Goal: Register for event/course

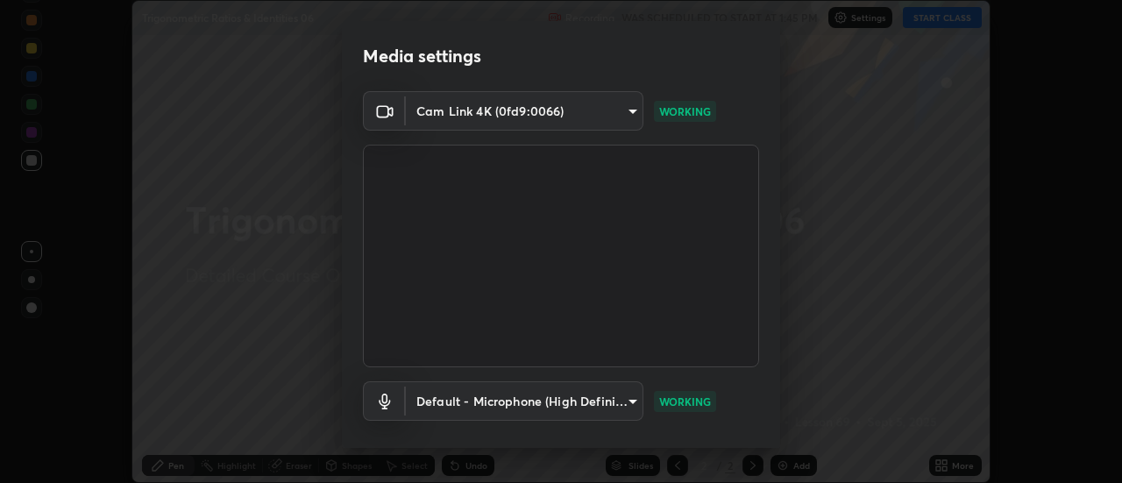
scroll to position [92, 0]
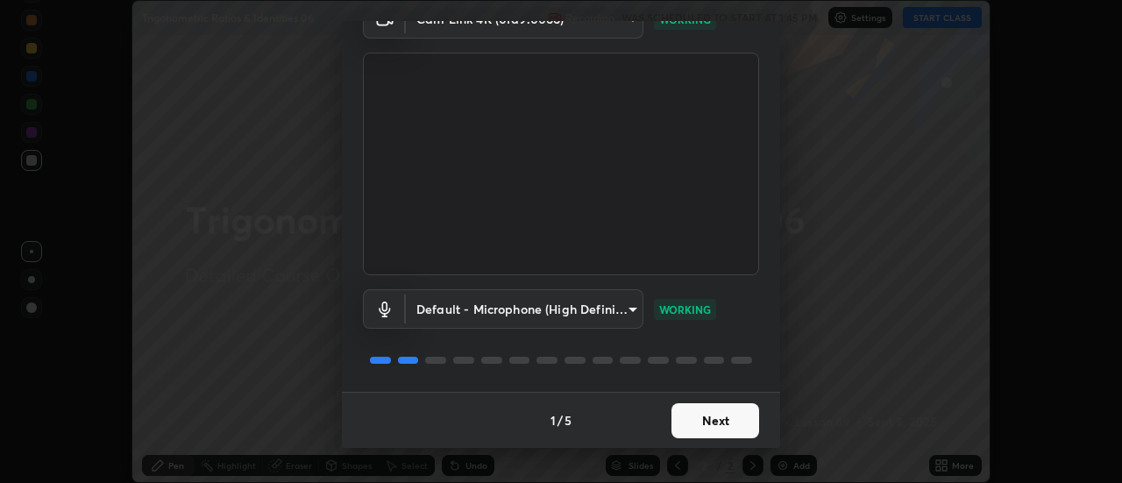
click at [727, 419] on button "Next" at bounding box center [715, 420] width 88 height 35
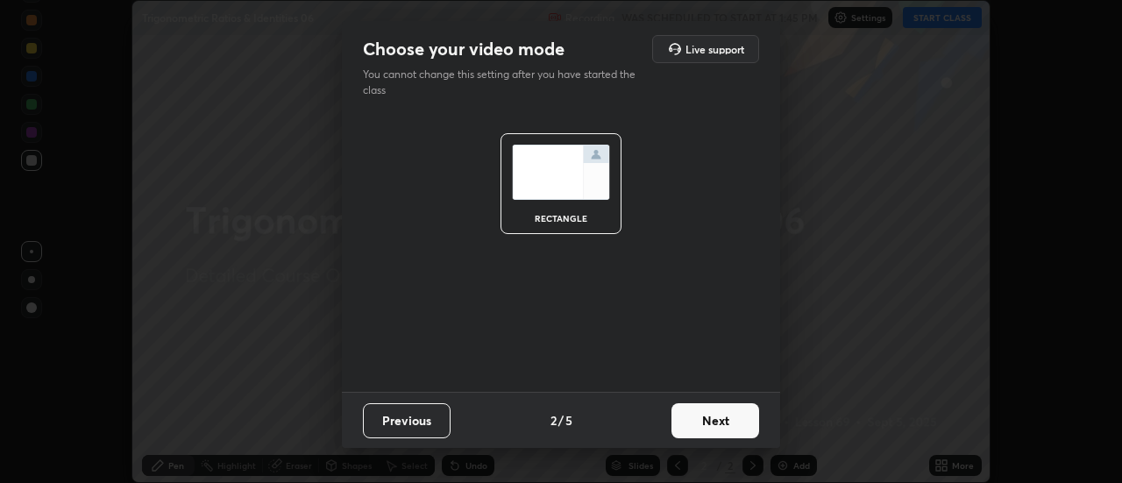
scroll to position [0, 0]
click at [725, 429] on button "Next" at bounding box center [715, 420] width 88 height 35
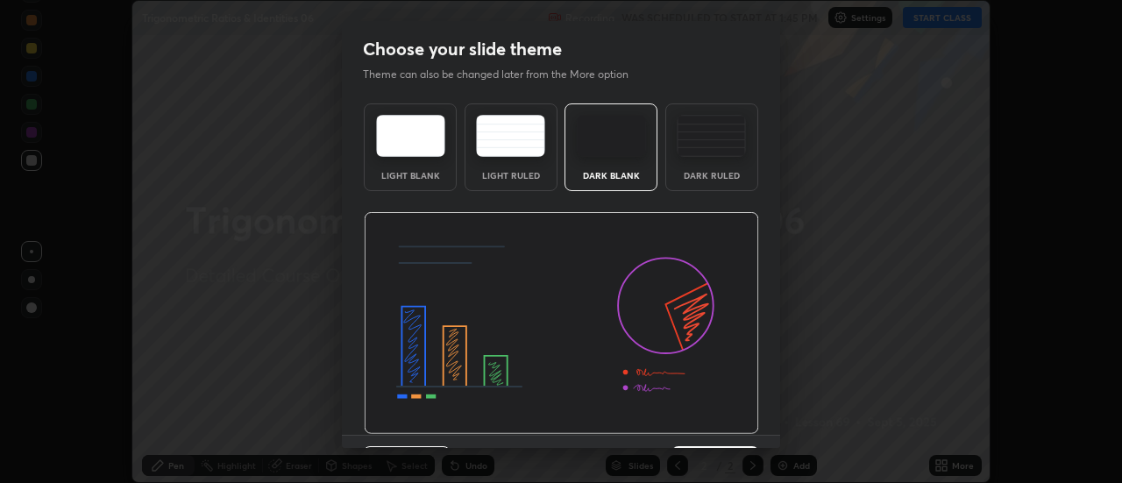
click at [721, 174] on div "Dark Ruled" at bounding box center [712, 175] width 70 height 9
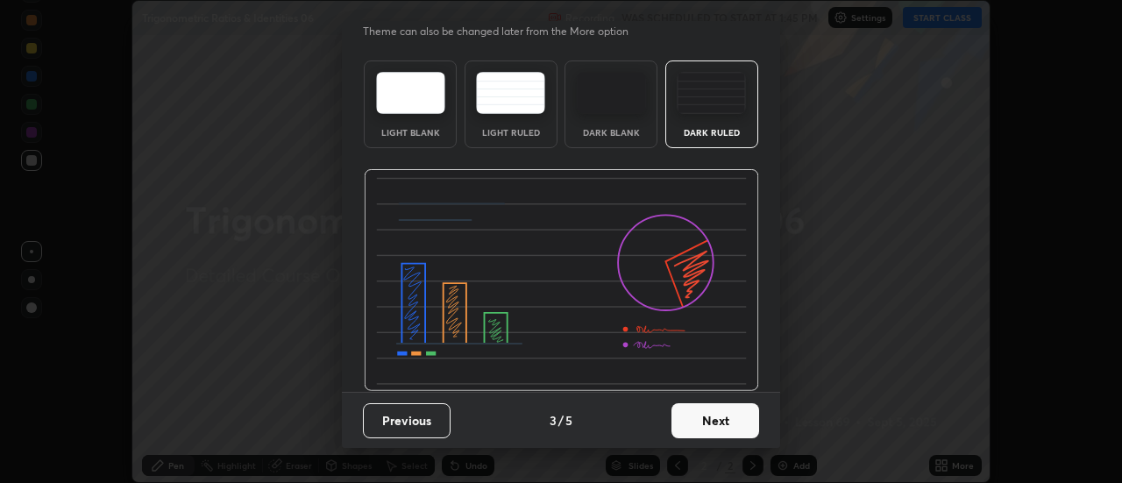
click at [718, 426] on button "Next" at bounding box center [715, 420] width 88 height 35
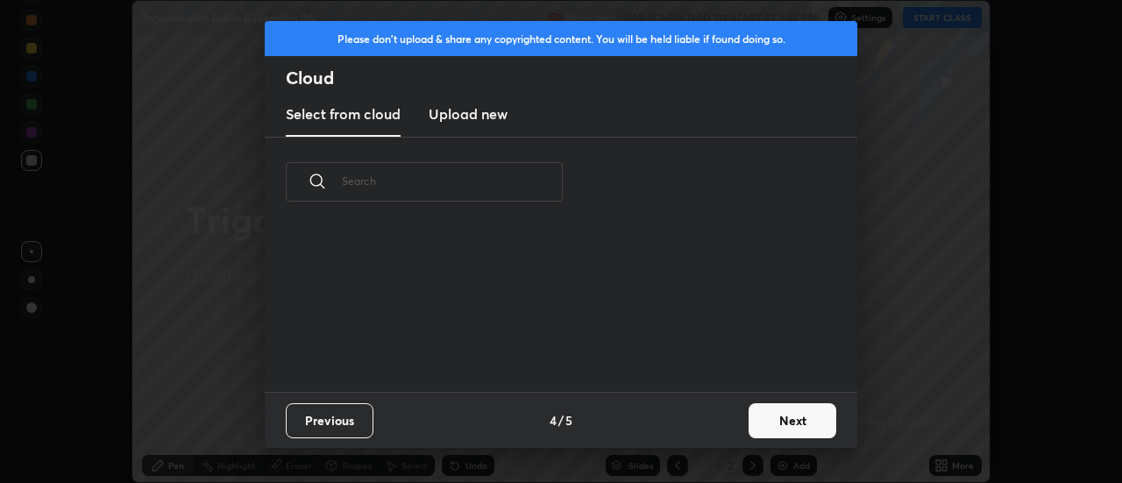
scroll to position [0, 0]
click at [780, 422] on button "Next" at bounding box center [792, 420] width 88 height 35
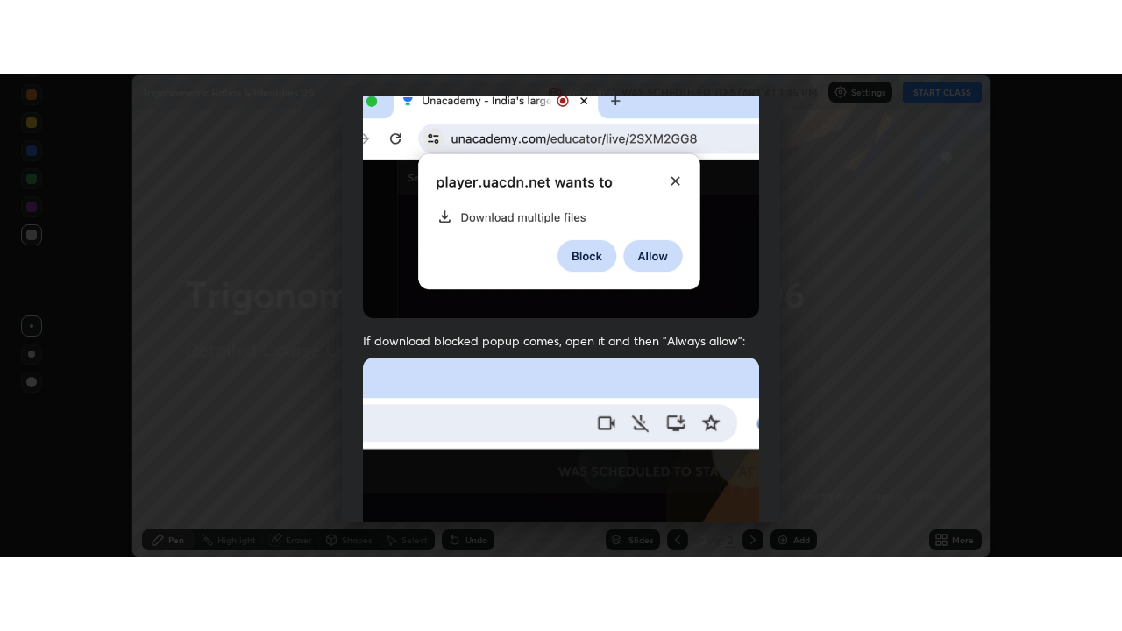
scroll to position [450, 0]
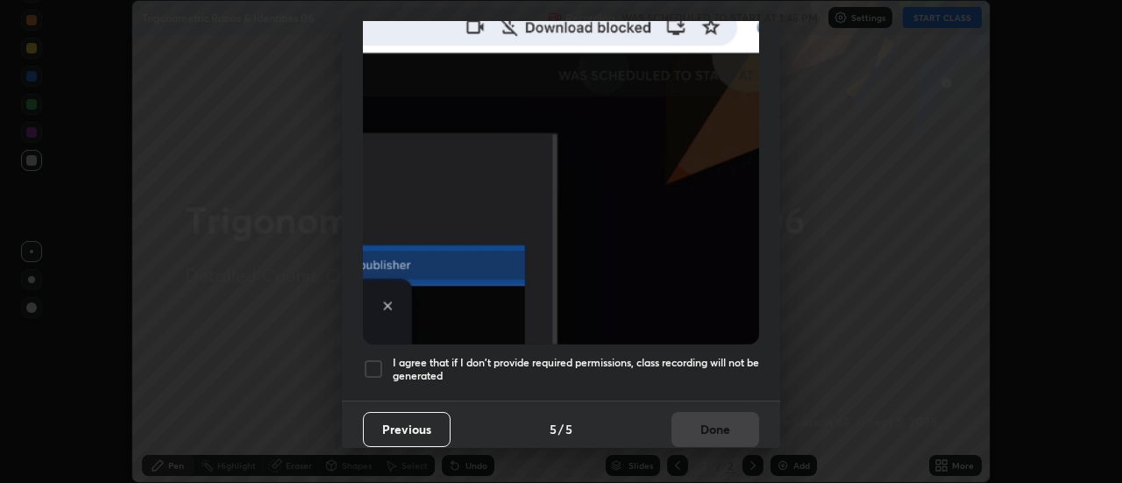
click at [666, 358] on h5 "I agree that if I don't provide required permissions, class recording will not …" at bounding box center [576, 369] width 366 height 27
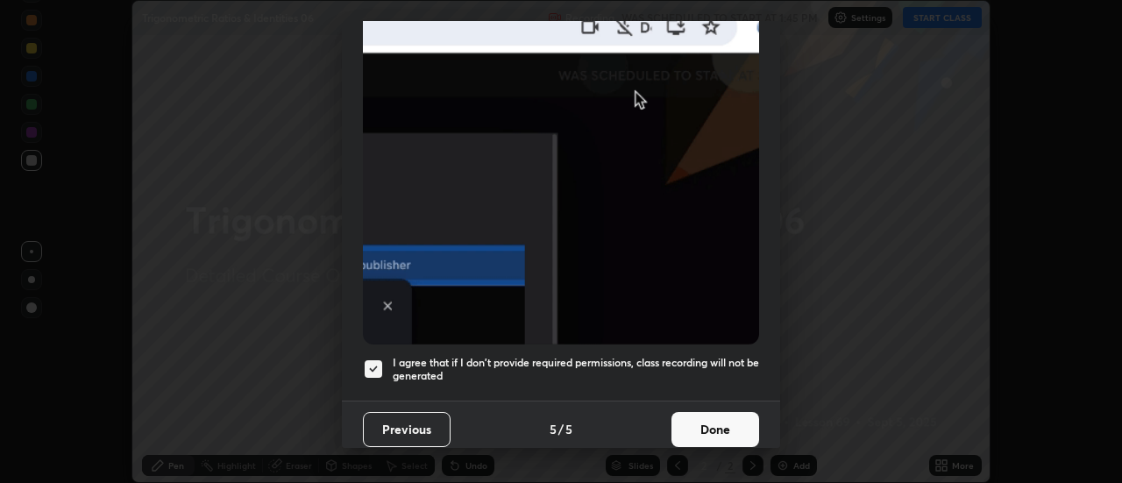
click at [709, 422] on button "Done" at bounding box center [715, 429] width 88 height 35
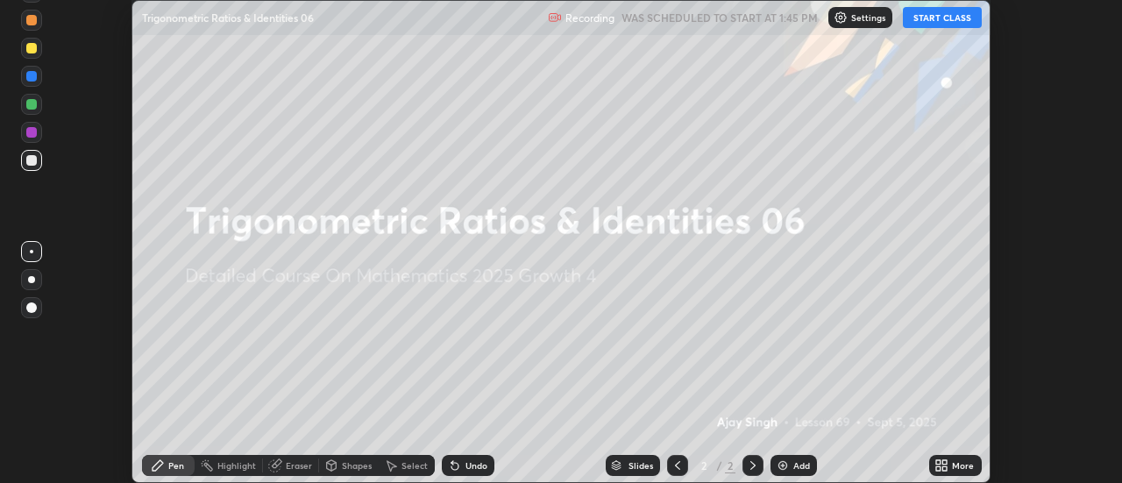
click at [953, 464] on div "More" at bounding box center [963, 465] width 22 height 9
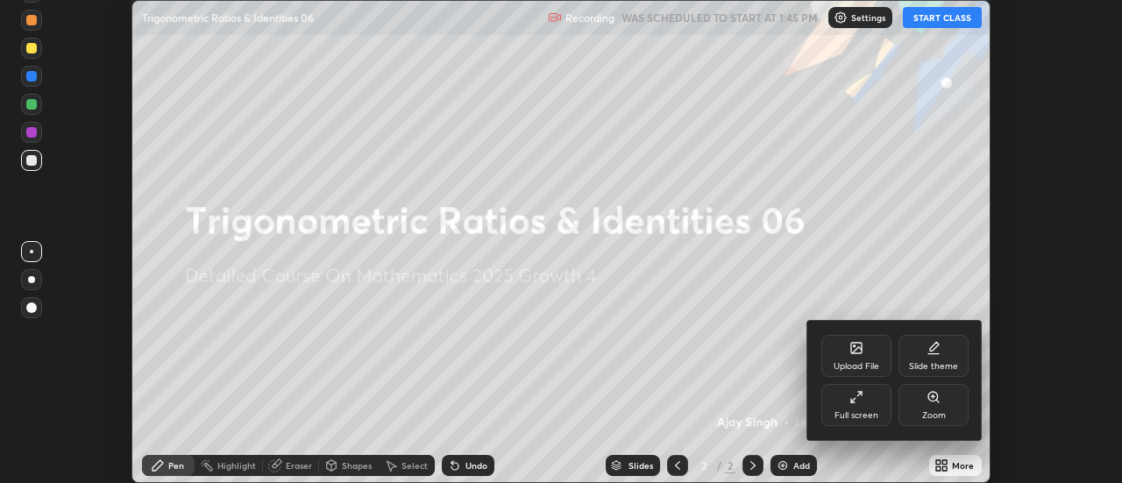
click at [853, 408] on div "Full screen" at bounding box center [856, 405] width 70 height 42
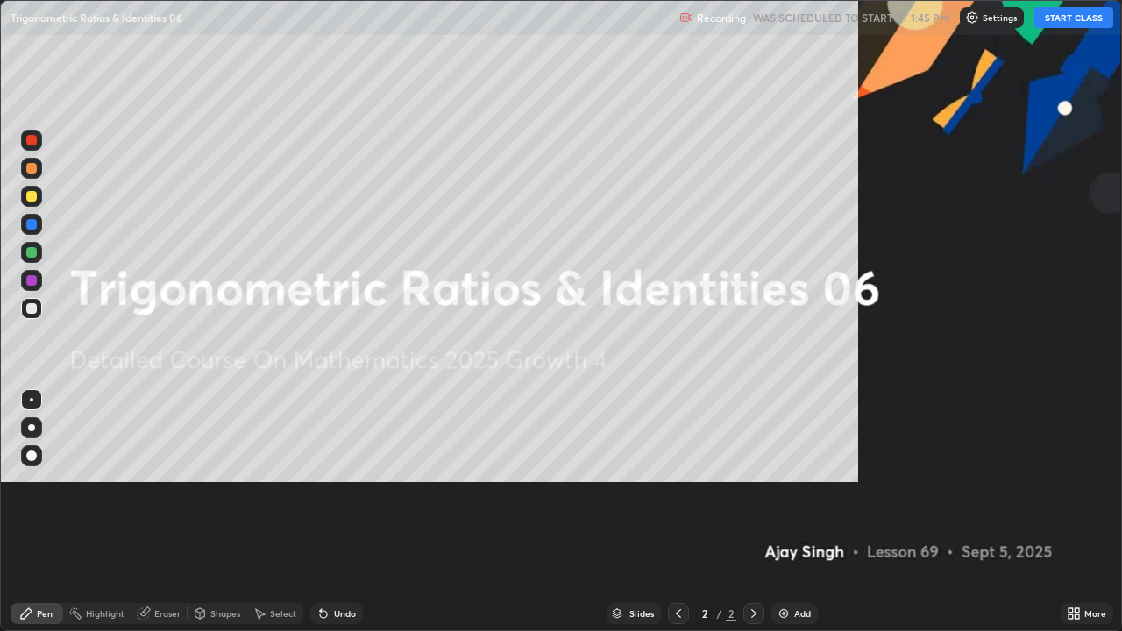
scroll to position [631, 1122]
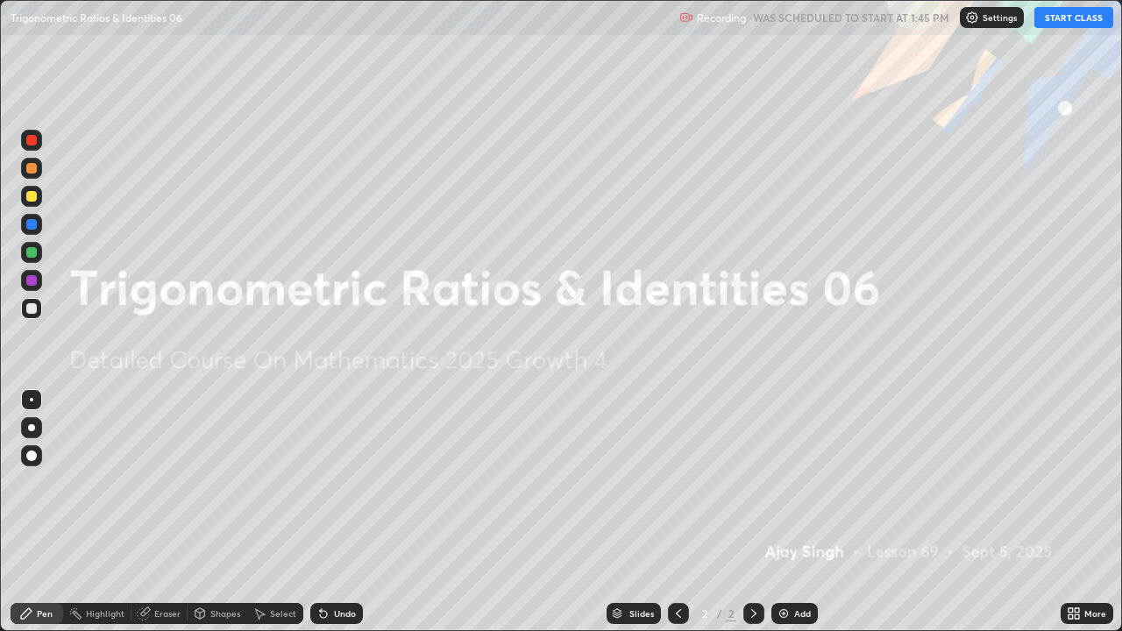
click at [1058, 19] on button "START CLASS" at bounding box center [1073, 17] width 79 height 21
click at [33, 426] on div at bounding box center [31, 427] width 7 height 7
click at [1067, 20] on button "End Class" at bounding box center [1077, 17] width 71 height 21
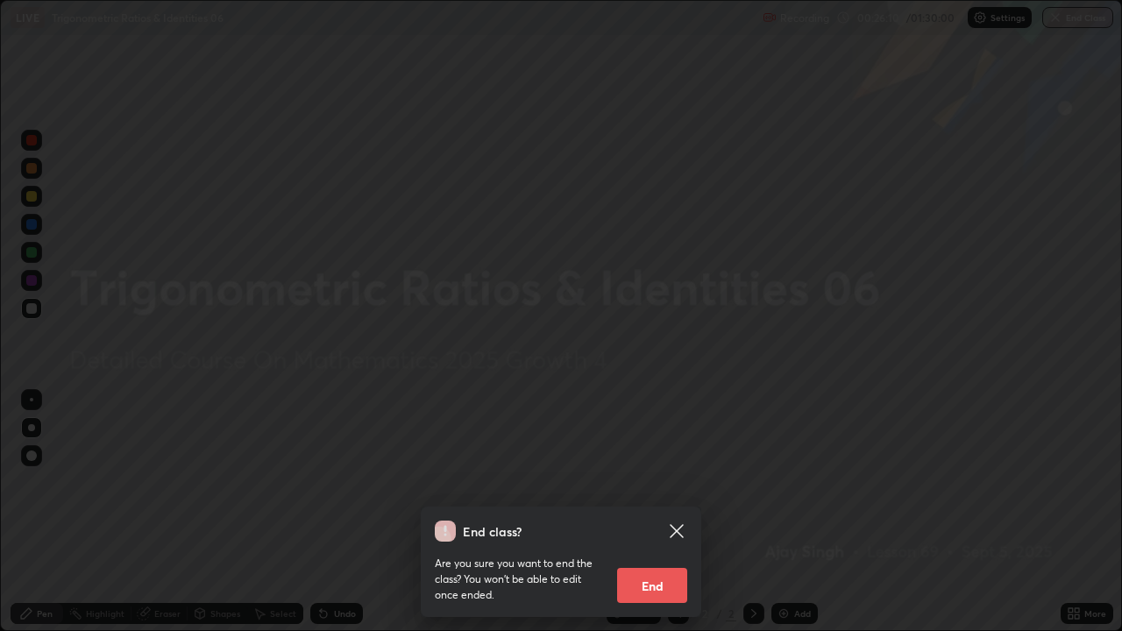
click at [664, 482] on button "End" at bounding box center [652, 585] width 70 height 35
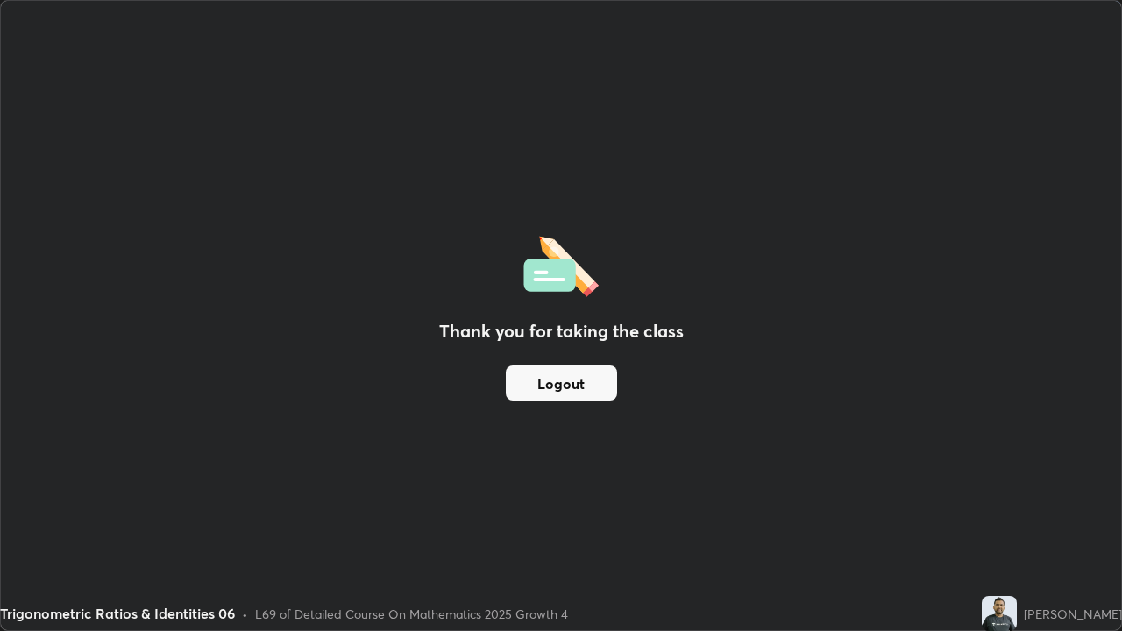
click at [583, 386] on button "Logout" at bounding box center [561, 382] width 111 height 35
